Goal: Task Accomplishment & Management: Use online tool/utility

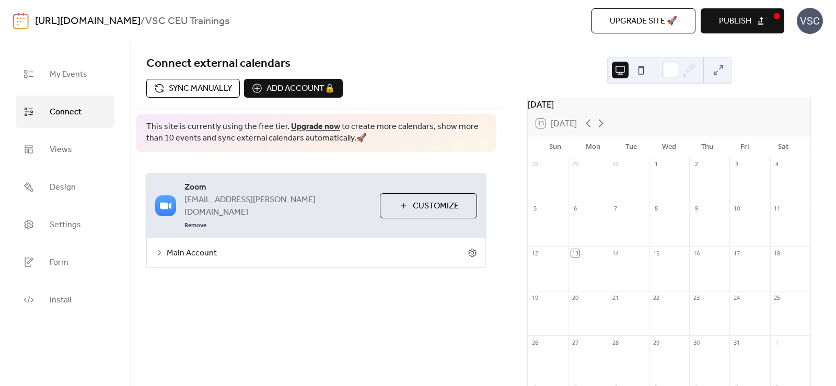
click at [526, 240] on div "[DATE] 13 [DATE] Sun Mon Tue Wed Thu Fri Sat 28 29 30 1 2 3 4 5 6 7 8 9 10 11 1…" at bounding box center [669, 277] width 300 height 359
click at [523, 45] on div "[DATE] 13 [DATE] Sun Mon Tue Wed Thu Fri Sat 28 29 30 1 2 3 4 5 6 7 8 9 10 11 1…" at bounding box center [669, 214] width 334 height 344
click at [573, 52] on div "[DATE] 13 [DATE] Sun Mon Tue Wed Thu Fri Sat 28 29 30 1 2 3 4 5 6 7 8 9 10 11 1…" at bounding box center [669, 214] width 334 height 344
click at [497, 18] on div "Upgrade site 🚀 Preview Publish" at bounding box center [598, 20] width 371 height 25
